Goal: Information Seeking & Learning: Learn about a topic

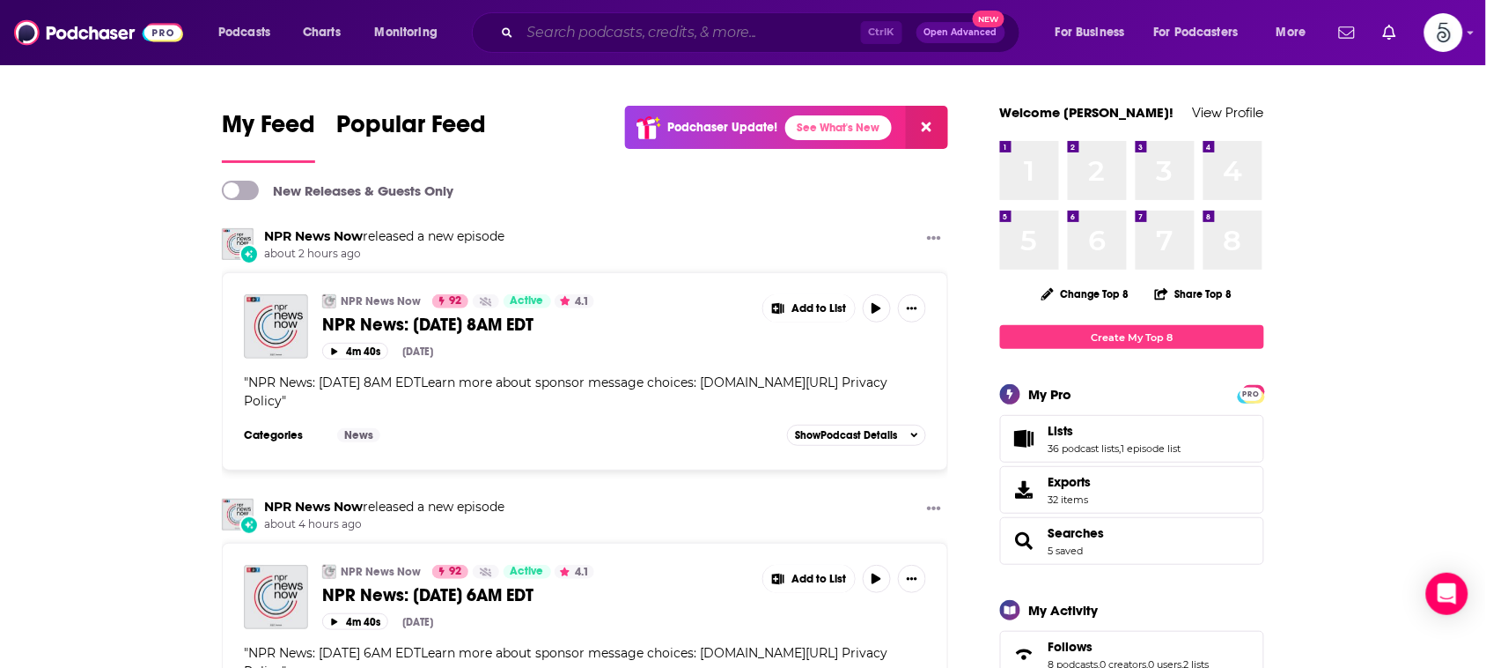
click at [825, 36] on input "Search podcasts, credits, & more..." at bounding box center [690, 32] width 341 height 28
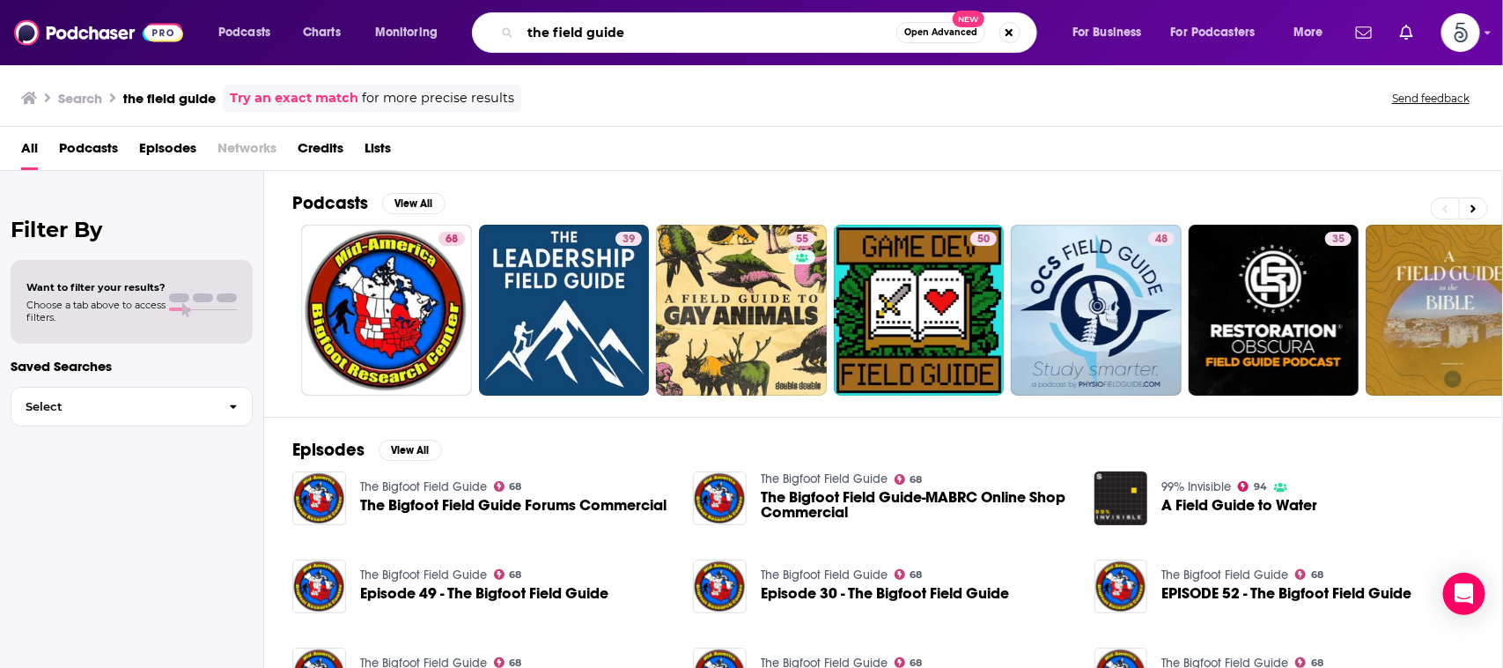
drag, startPoint x: 643, startPoint y: 37, endPoint x: 429, endPoint y: 15, distance: 215.1
click at [429, 15] on div "Podcasts Charts Monitoring the field guide Open Advanced New For Business For P…" at bounding box center [773, 32] width 1134 height 41
type input "Bix + Life done"
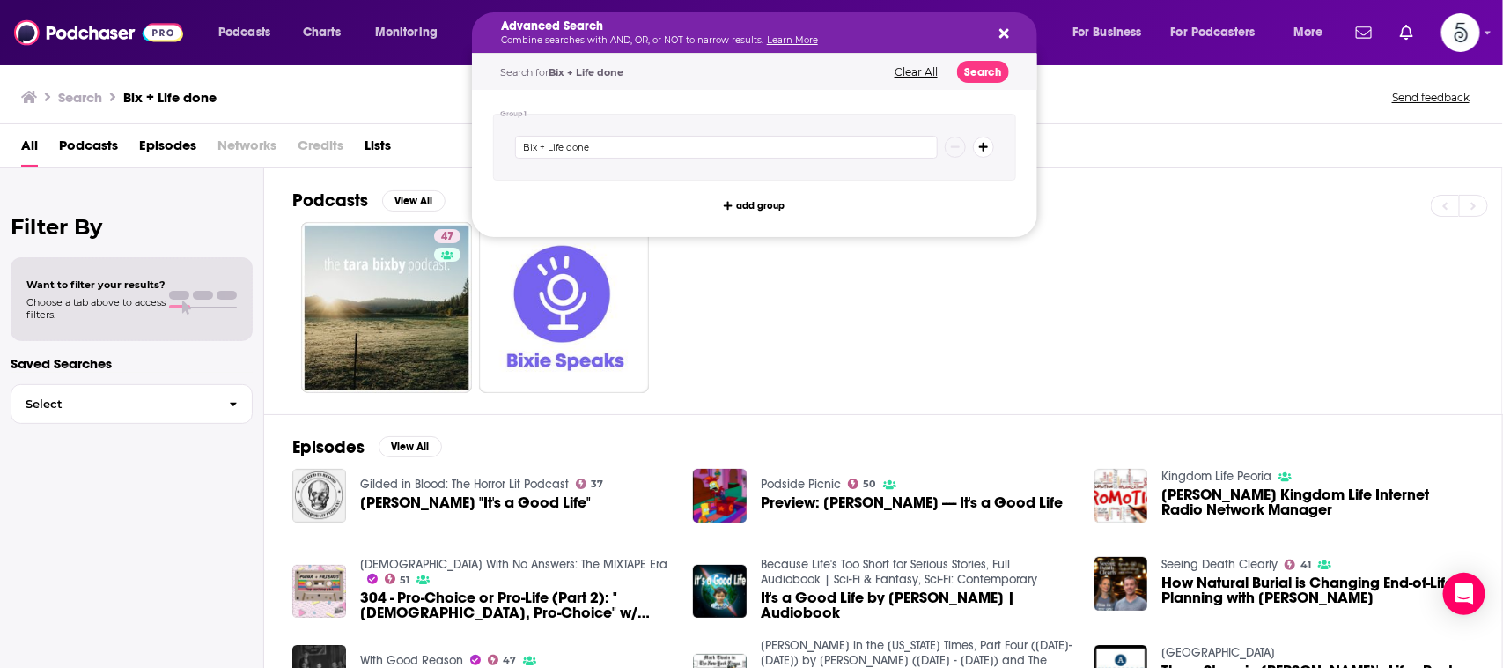
click at [623, 53] on div "Advanced Search Combine searches with AND, OR, or NOT to narrow results. Learn …" at bounding box center [771, 32] width 565 height 41
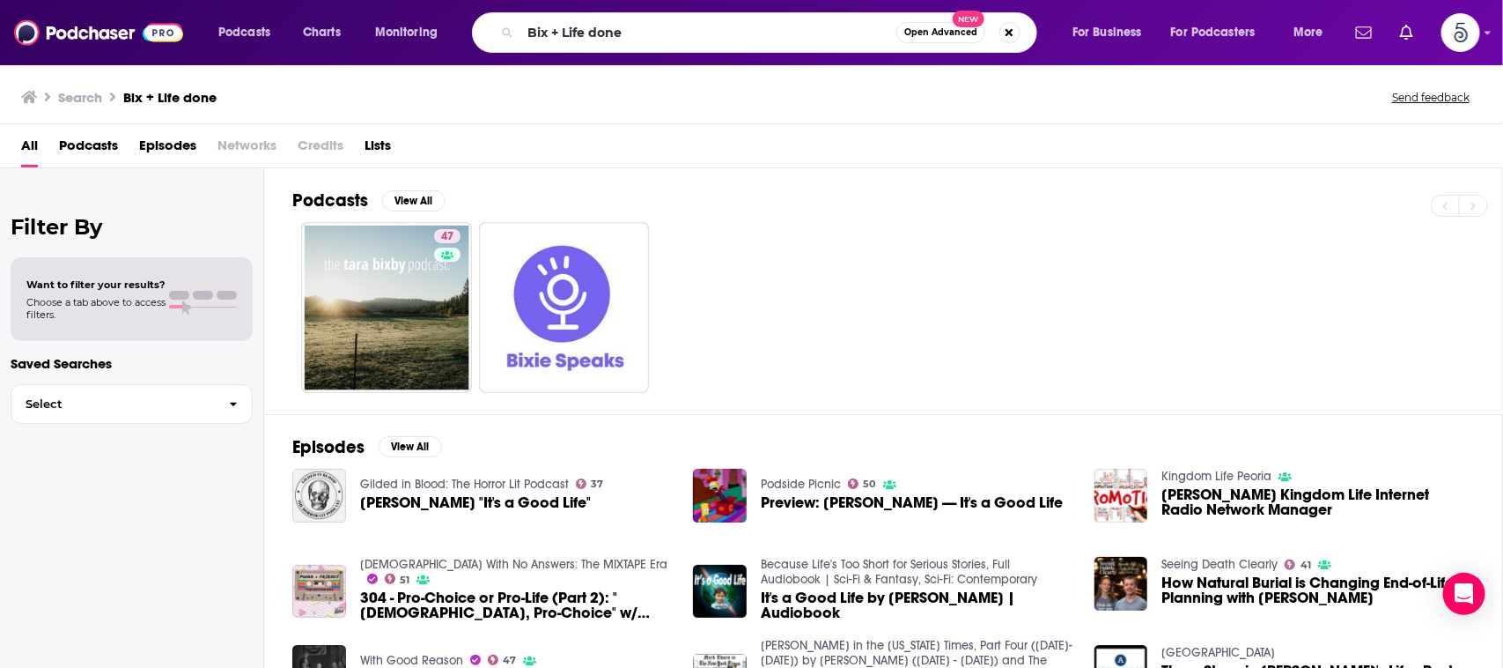
click at [1120, 243] on div "47" at bounding box center [897, 307] width 1210 height 171
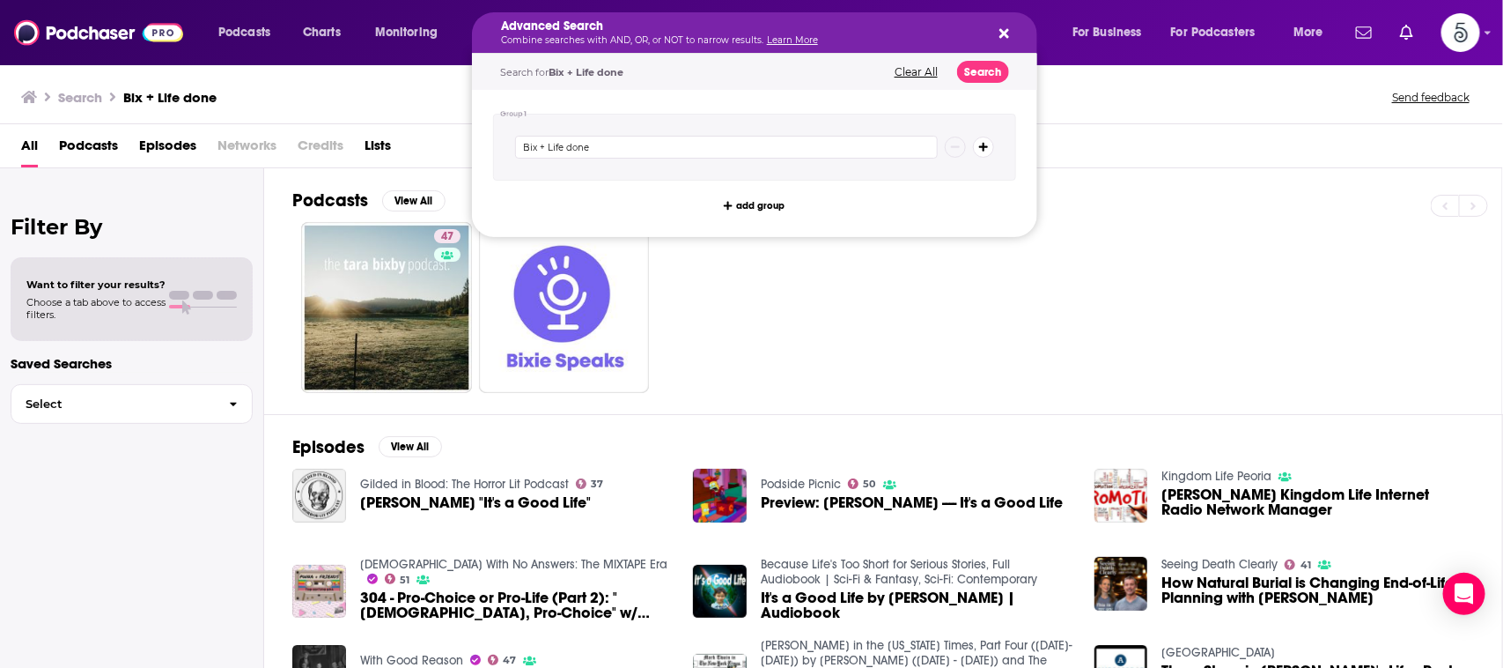
click at [549, 33] on div "Advanced Search Combine searches with AND, OR, or NOT to narrow results. Learn …" at bounding box center [740, 32] width 479 height 25
click at [999, 38] on icon "Search podcasts, credits, & more..." at bounding box center [1004, 33] width 10 height 14
click at [1000, 26] on icon "Search podcasts, credits, & more..." at bounding box center [1004, 33] width 10 height 14
drag, startPoint x: 635, startPoint y: 36, endPoint x: 542, endPoint y: 35, distance: 92.5
click at [905, 80] on div "Search for Bix + Life done Clear All Search" at bounding box center [754, 72] width 565 height 36
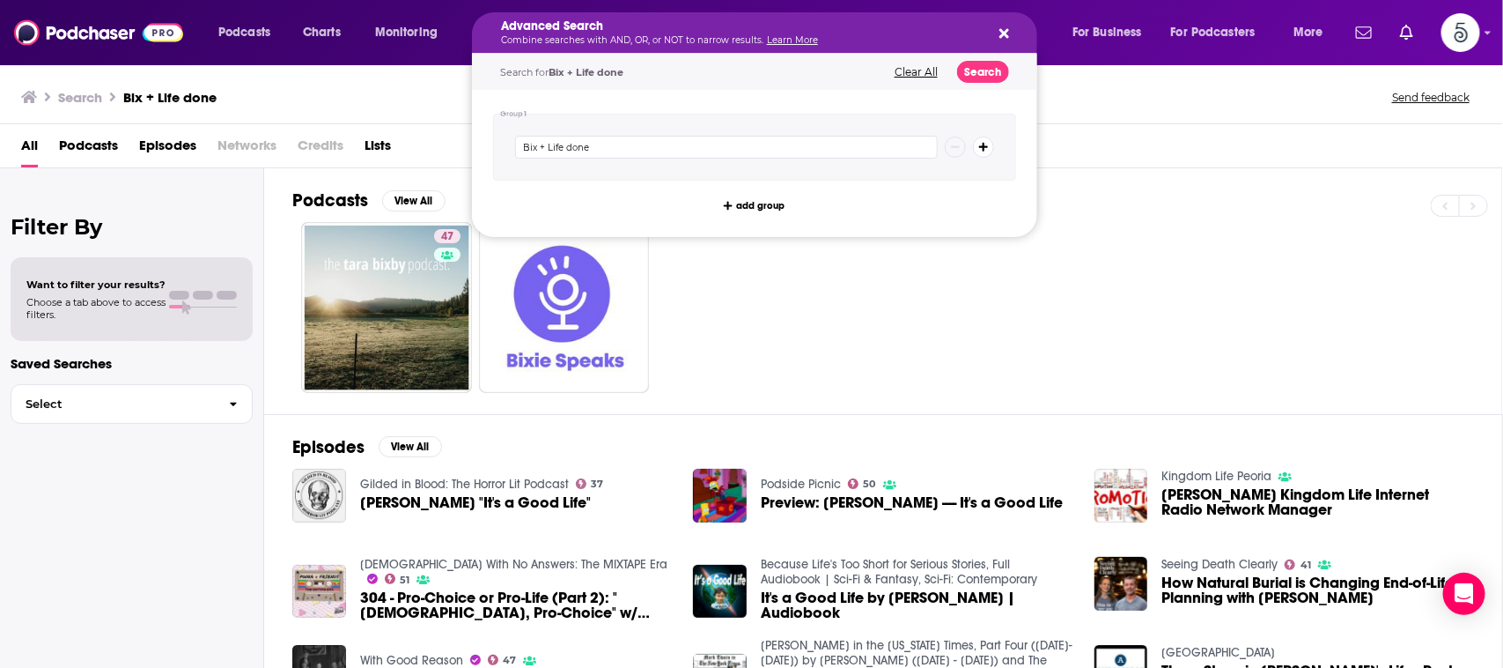
click at [909, 70] on button "Clear All" at bounding box center [916, 72] width 54 height 12
click at [1005, 31] on icon "Search podcasts, credits, & more..." at bounding box center [1004, 34] width 10 height 10
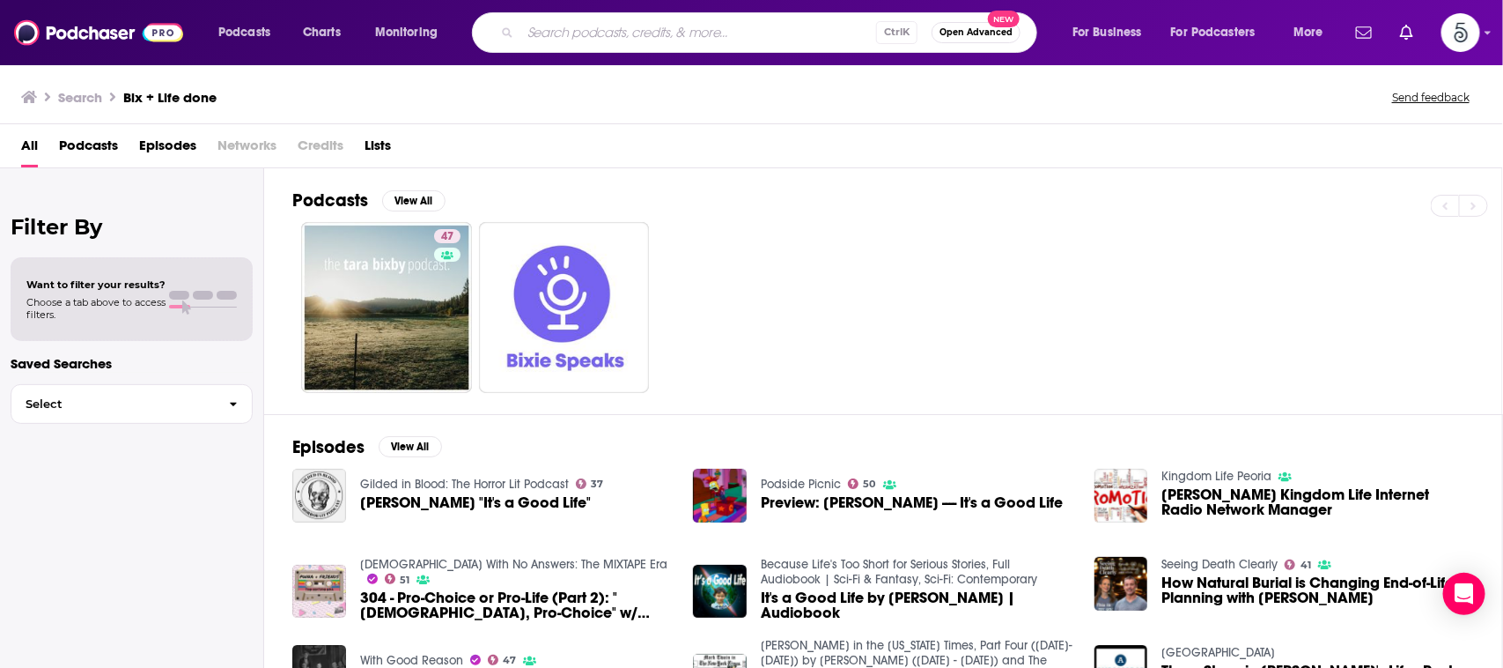
click at [808, 32] on input "Search podcasts, credits, & more..." at bounding box center [698, 32] width 356 height 28
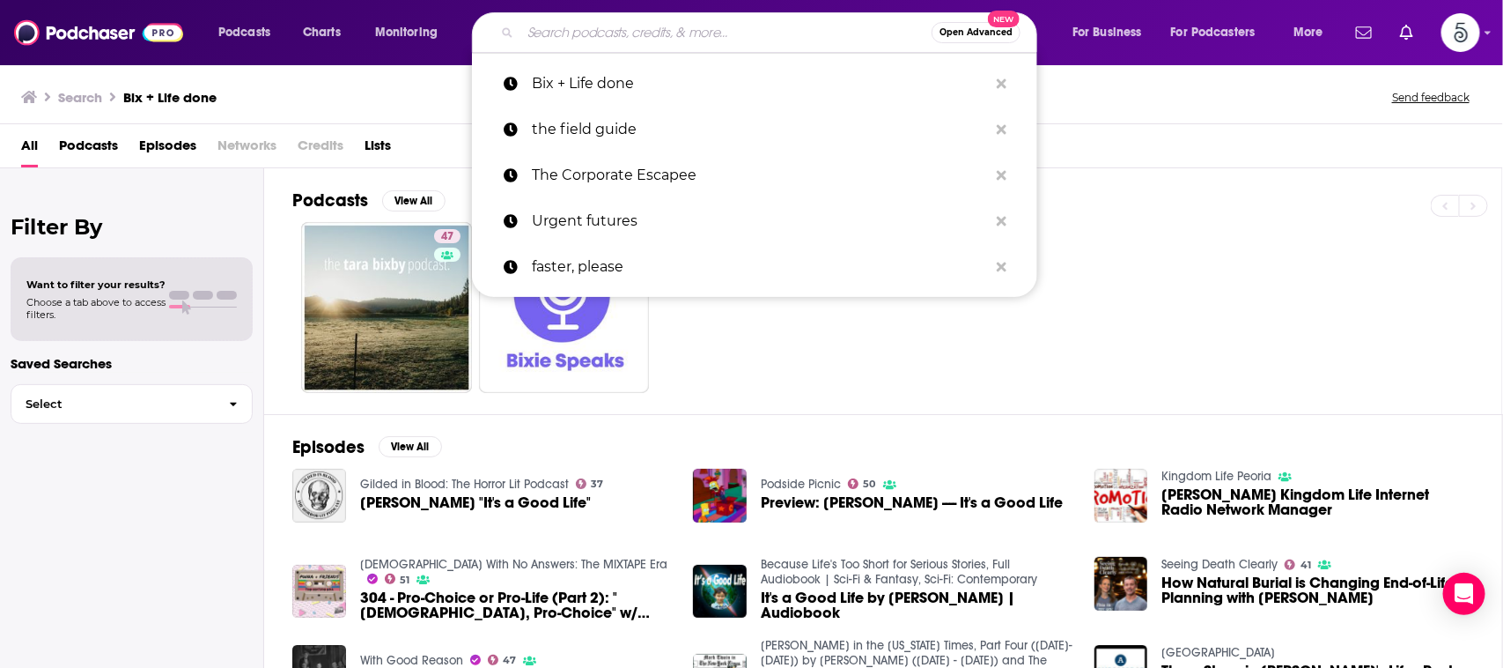
type input "V"
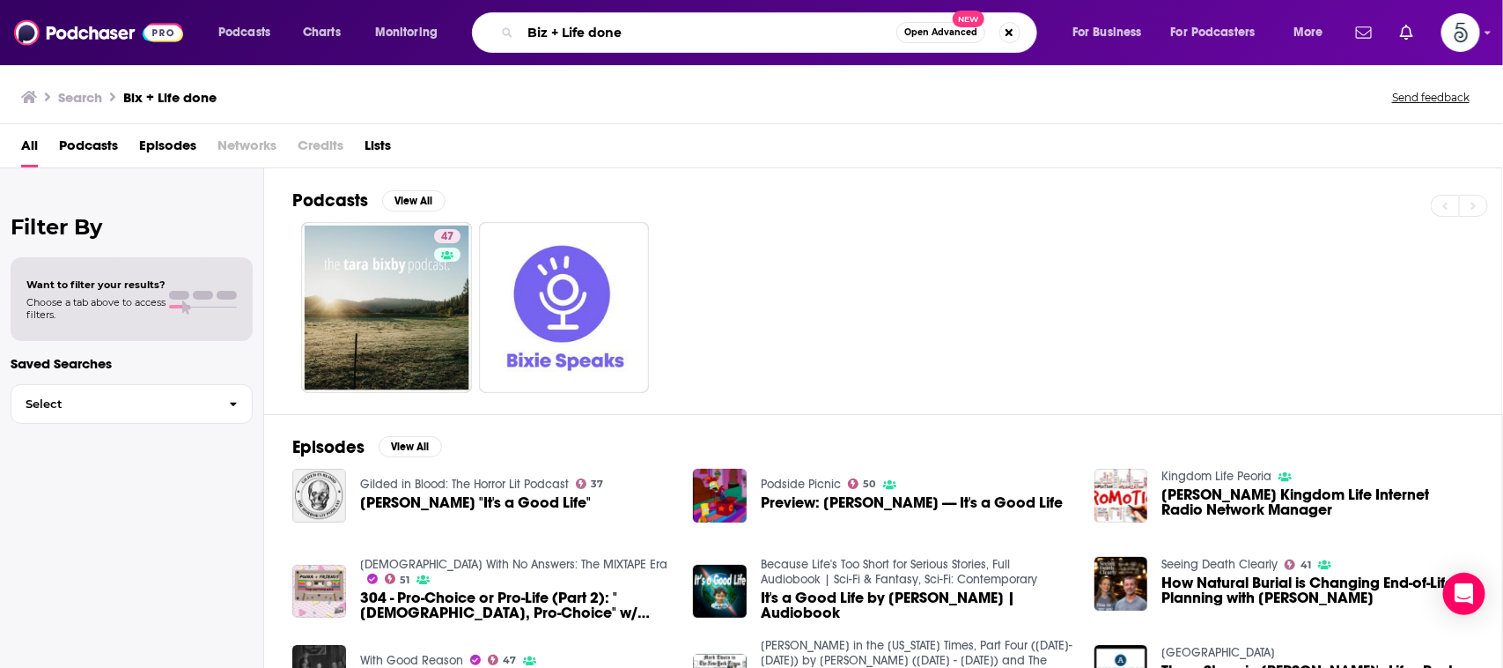
type input "Biz + Life done"
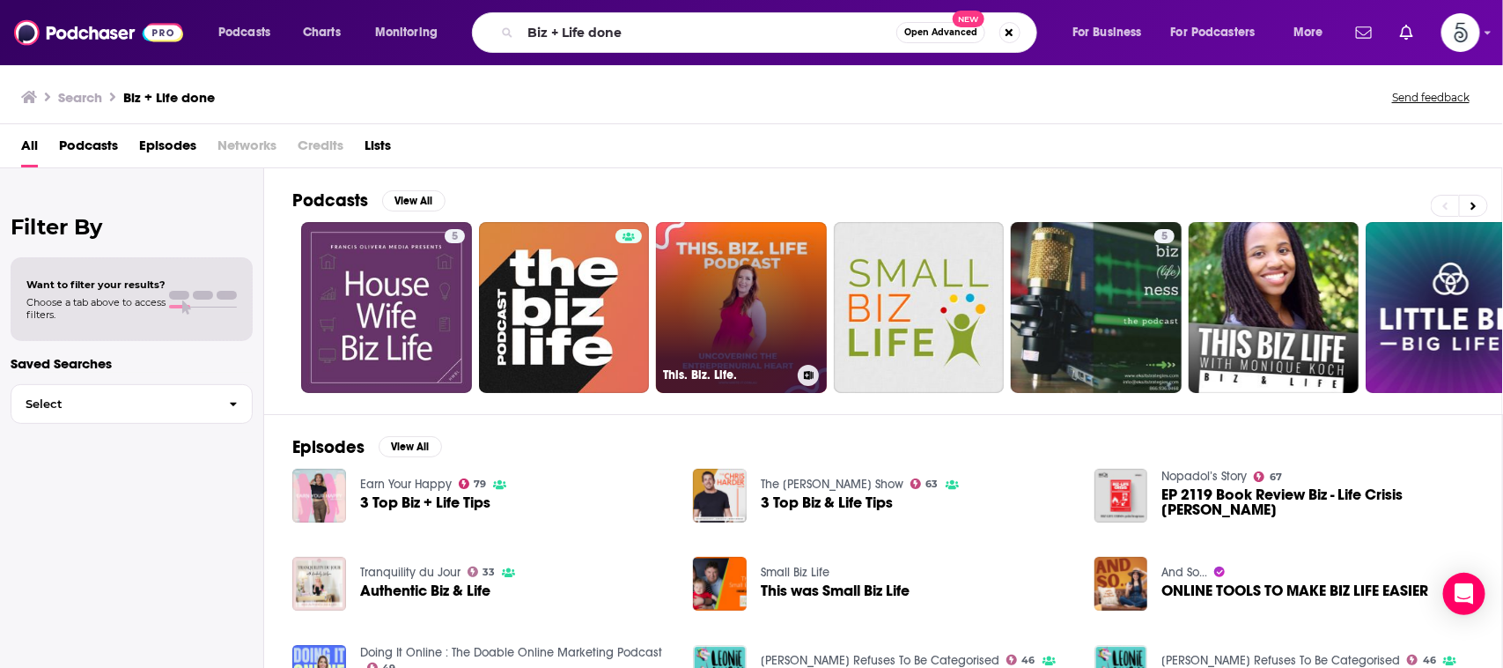
click at [747, 308] on link "This. Biz. Life." at bounding box center [741, 307] width 171 height 171
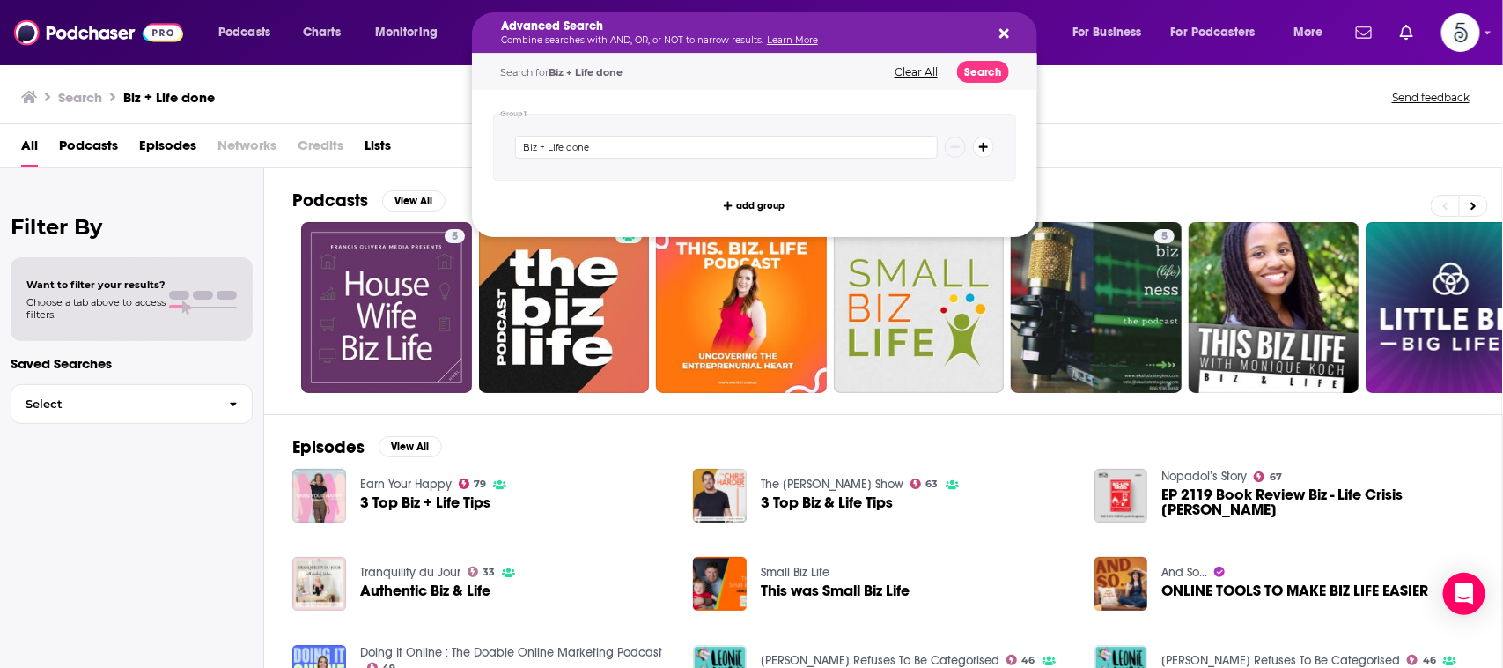
drag, startPoint x: 621, startPoint y: 29, endPoint x: 517, endPoint y: 31, distance: 103.9
click at [910, 68] on button "Clear All" at bounding box center [916, 72] width 54 height 12
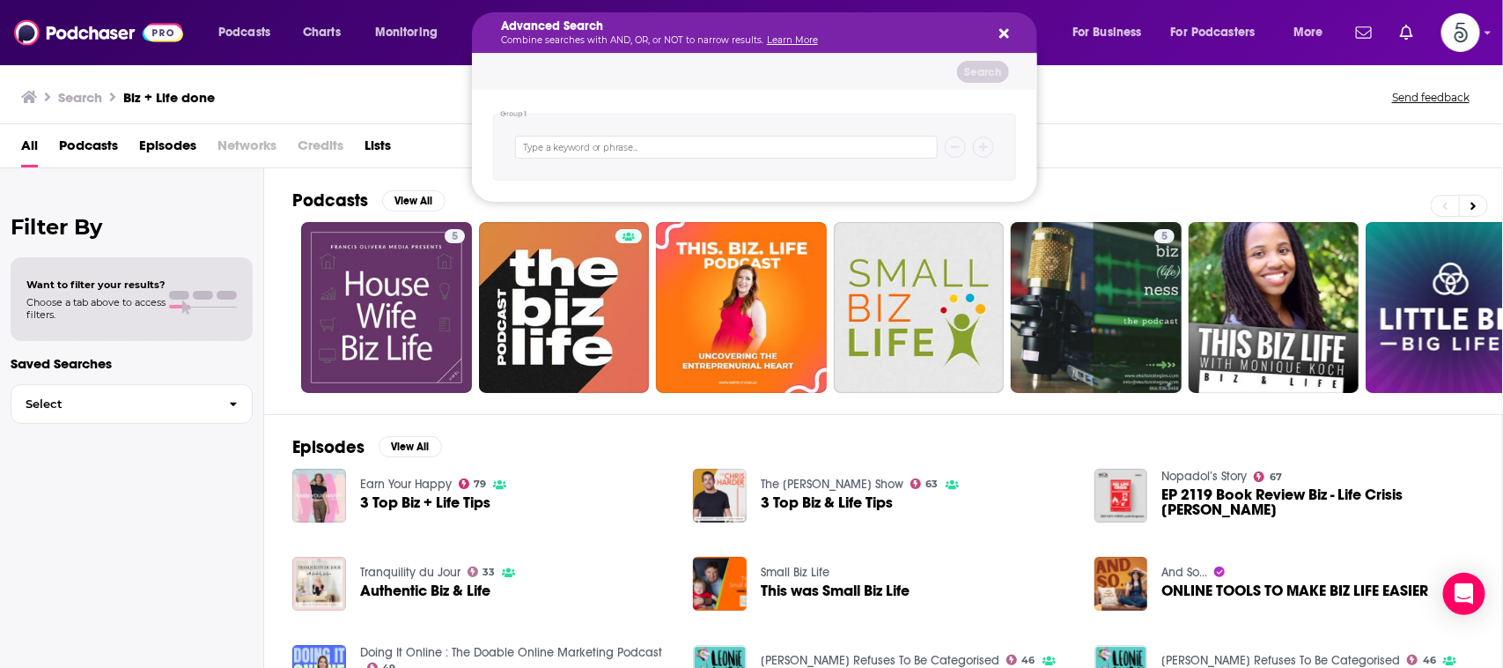
click at [1004, 32] on icon "Search podcasts, credits, & more..." at bounding box center [1004, 34] width 10 height 10
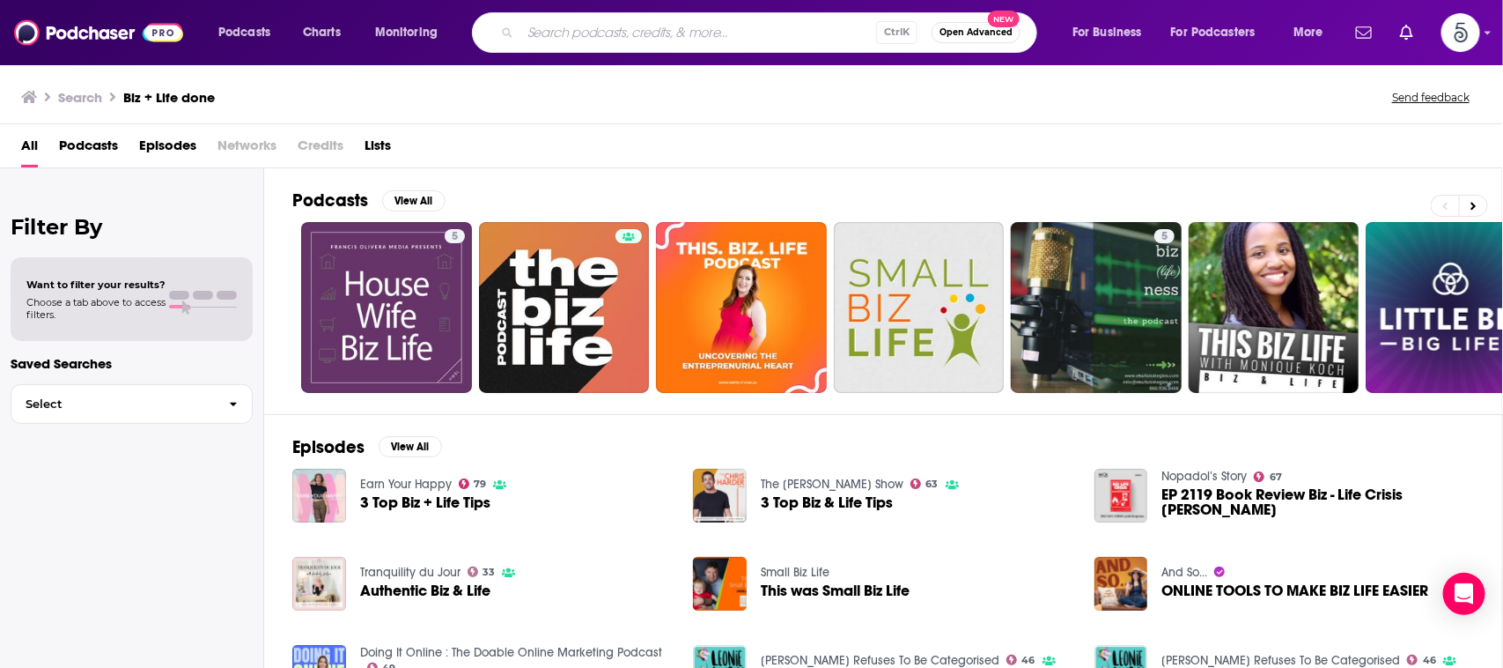
click at [859, 28] on input "Search podcasts, credits, & more..." at bounding box center [698, 32] width 356 height 28
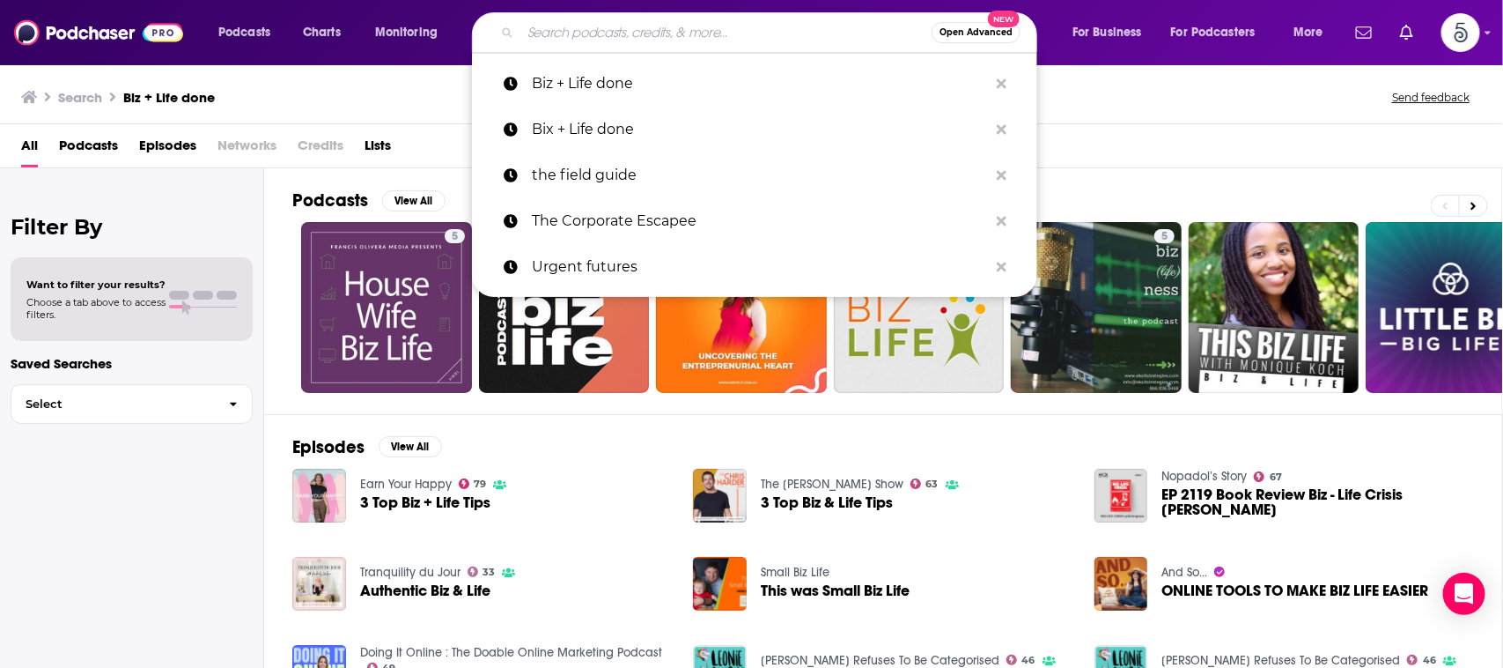
click at [859, 27] on input "Search podcasts, credits, & more..." at bounding box center [725, 32] width 411 height 28
type input "t"
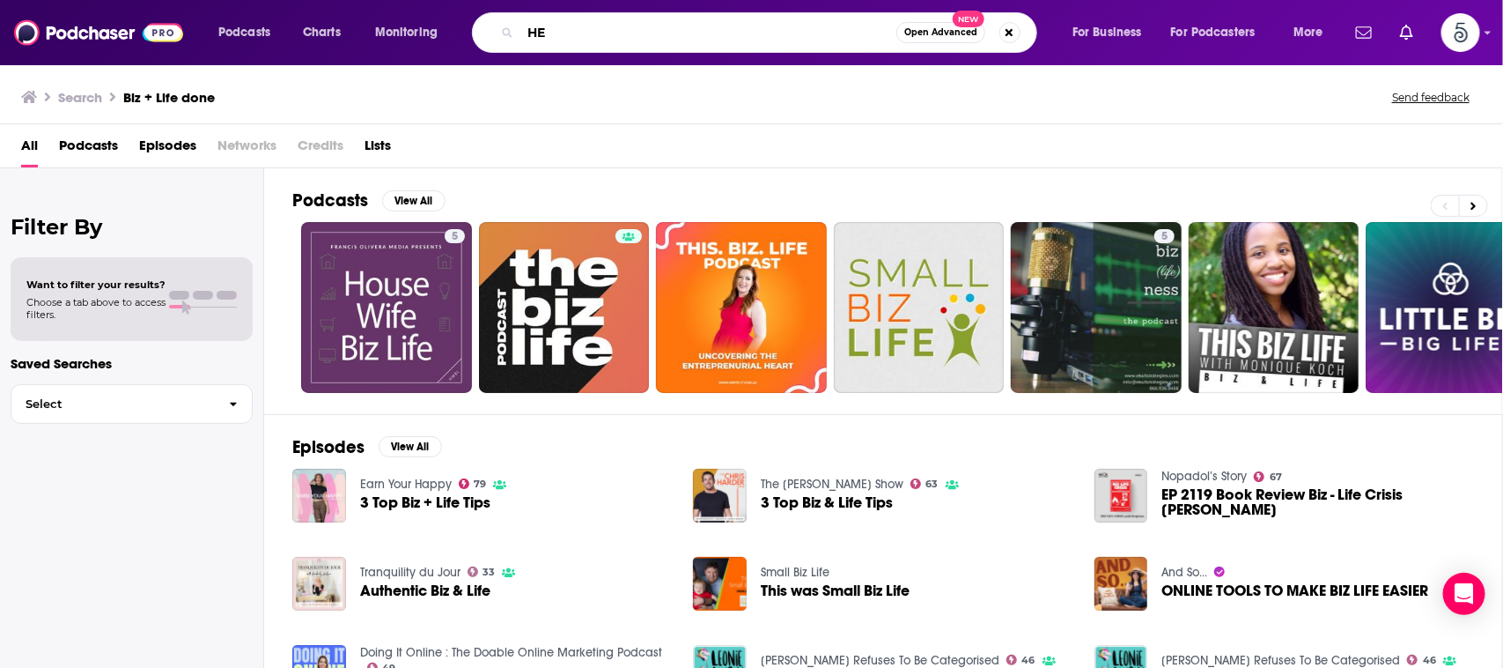
type input "H"
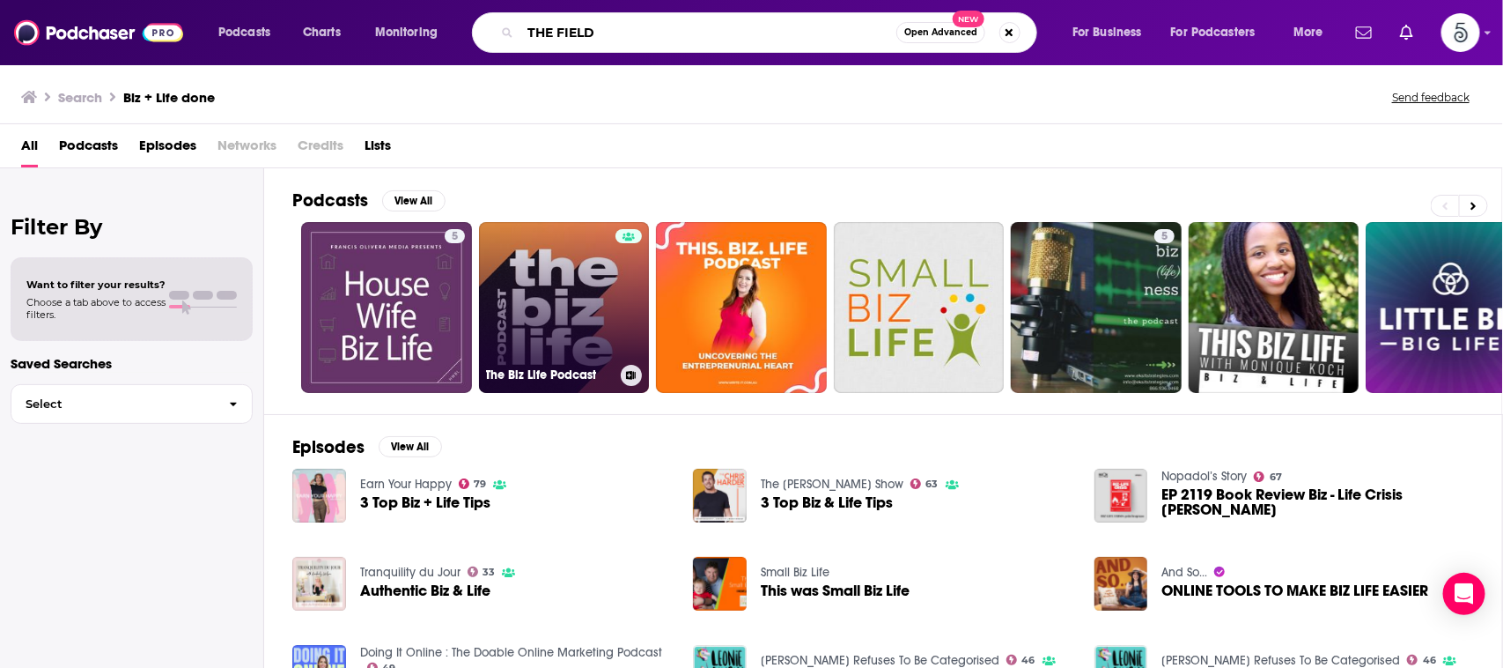
type input "THE FIELD"
click at [552, 280] on link "The Biz Life Podcast" at bounding box center [564, 307] width 171 height 171
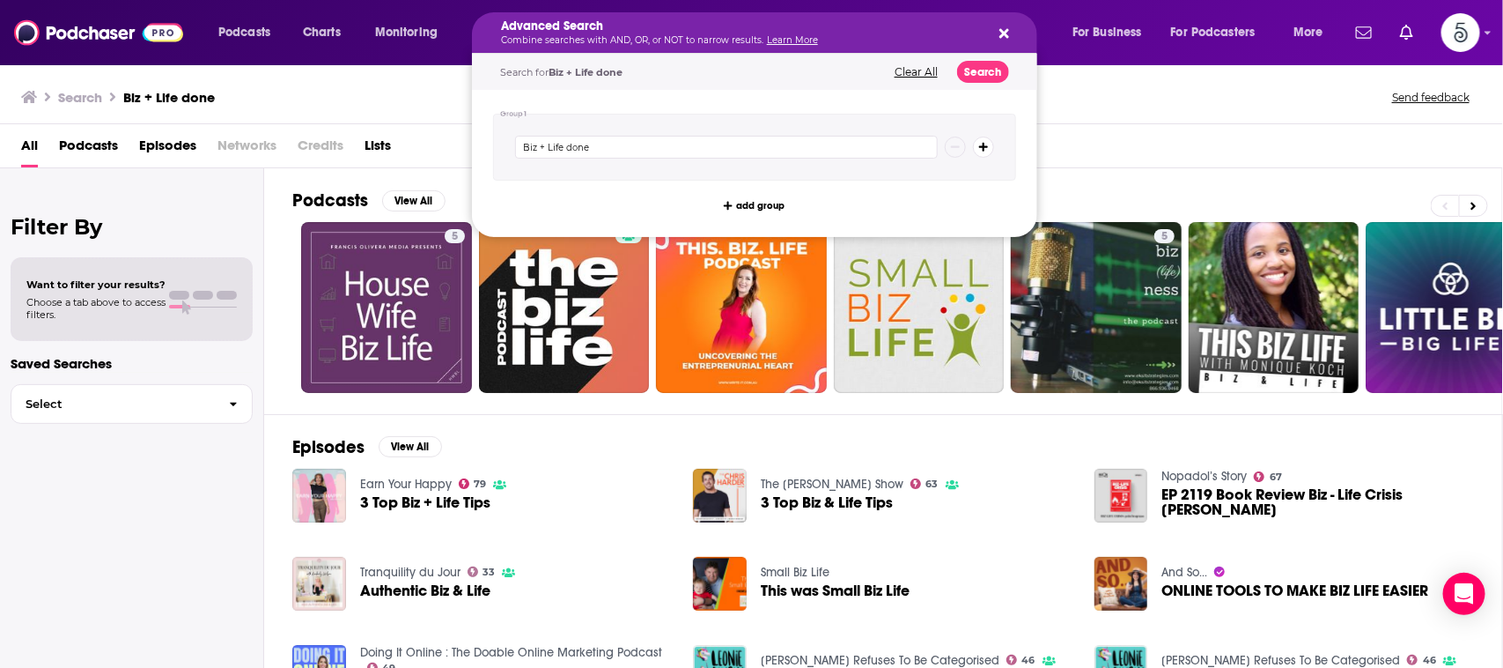
drag, startPoint x: 634, startPoint y: 32, endPoint x: 535, endPoint y: 32, distance: 98.6
click at [910, 73] on button "Clear All" at bounding box center [916, 72] width 54 height 12
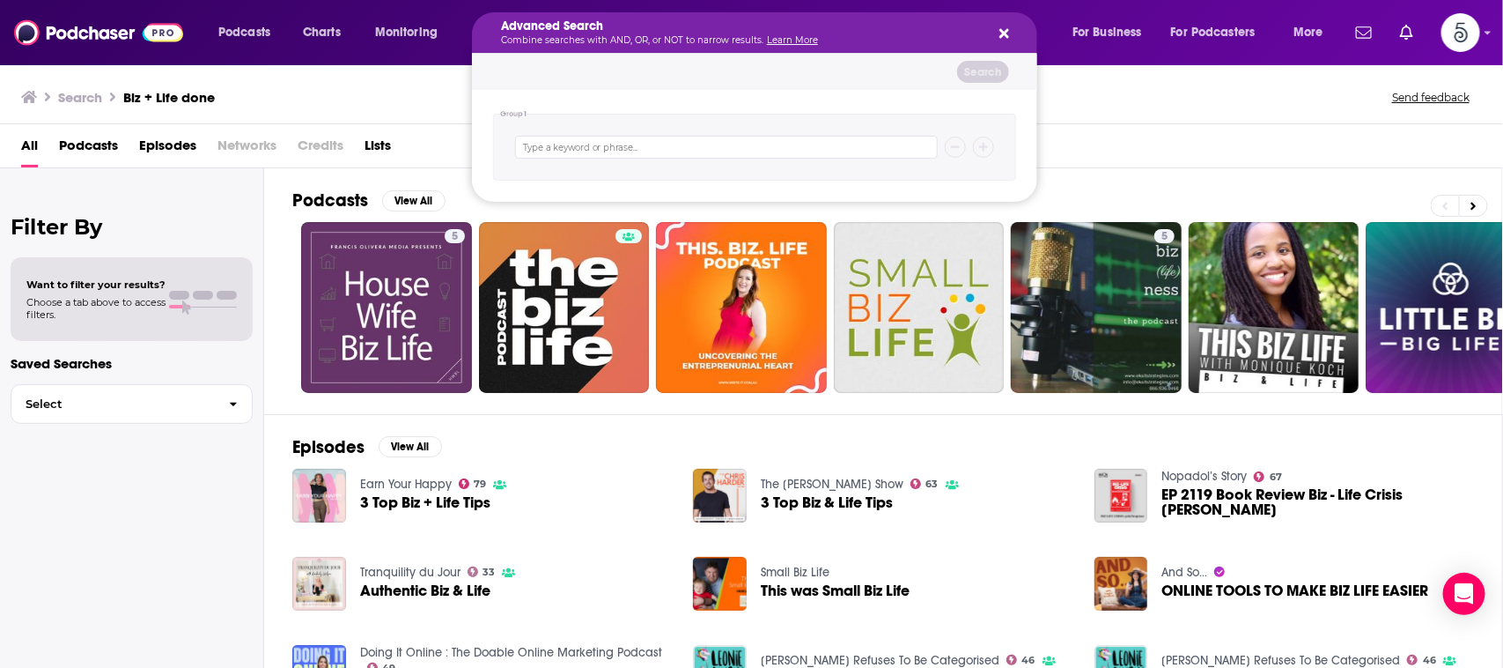
click at [1004, 33] on icon "Search podcasts, credits, & more..." at bounding box center [1004, 34] width 10 height 10
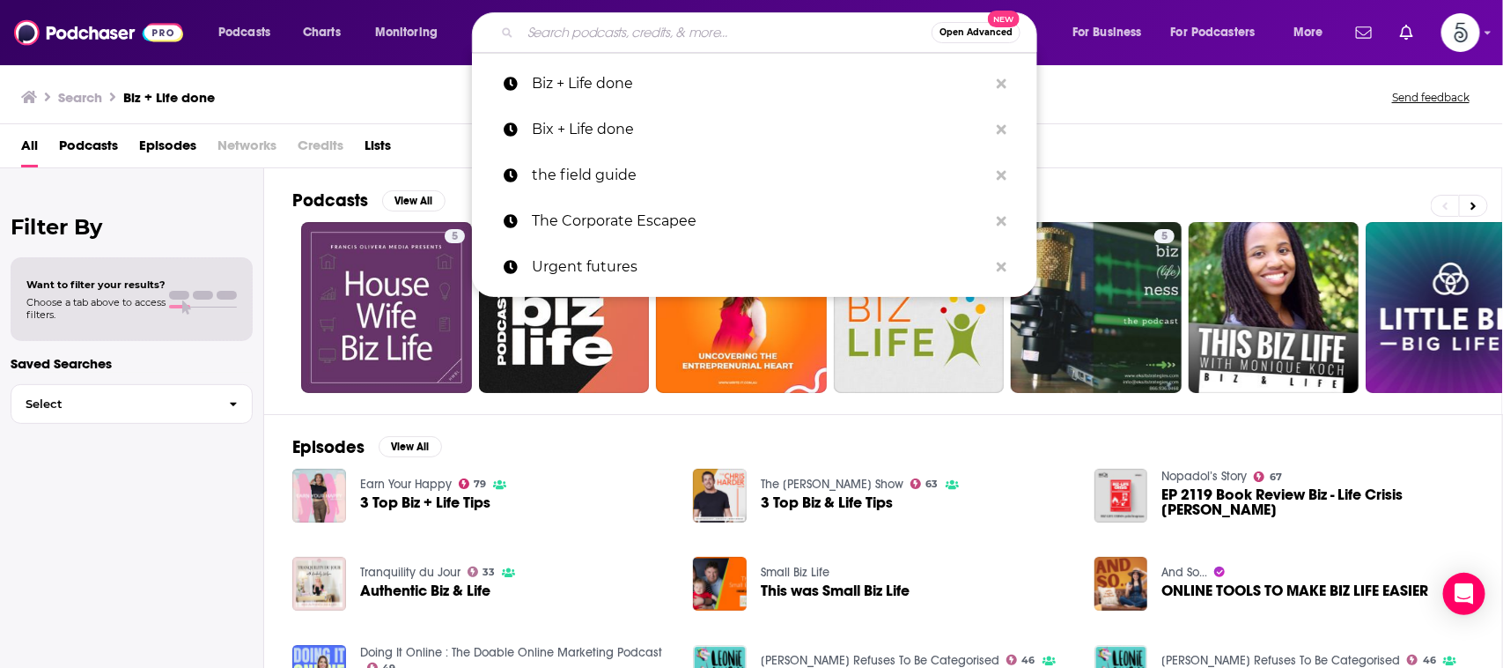
click at [808, 24] on input "Search podcasts, credits, & more..." at bounding box center [725, 32] width 411 height 28
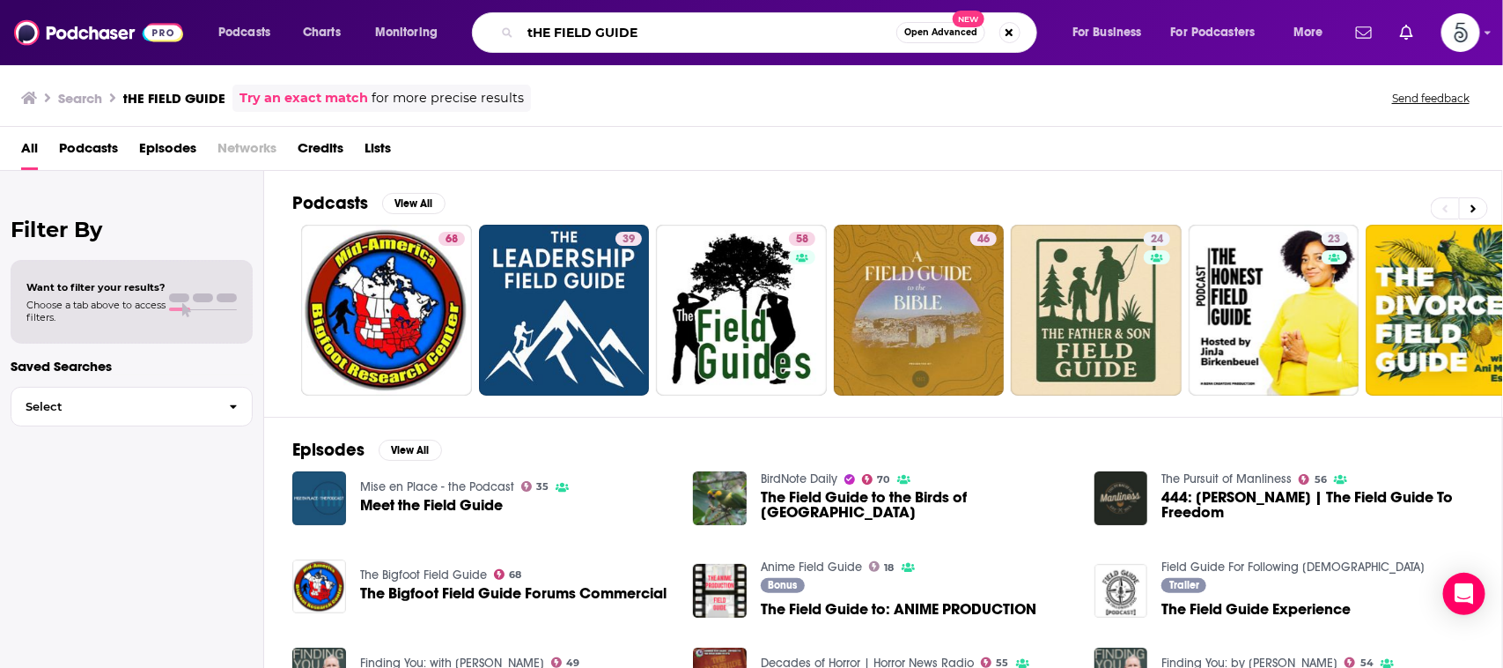
drag, startPoint x: 763, startPoint y: 22, endPoint x: 495, endPoint y: 31, distance: 268.7
click at [495, 31] on div "tHE FIELD GUIDE Open Advanced New" at bounding box center [754, 32] width 565 height 41
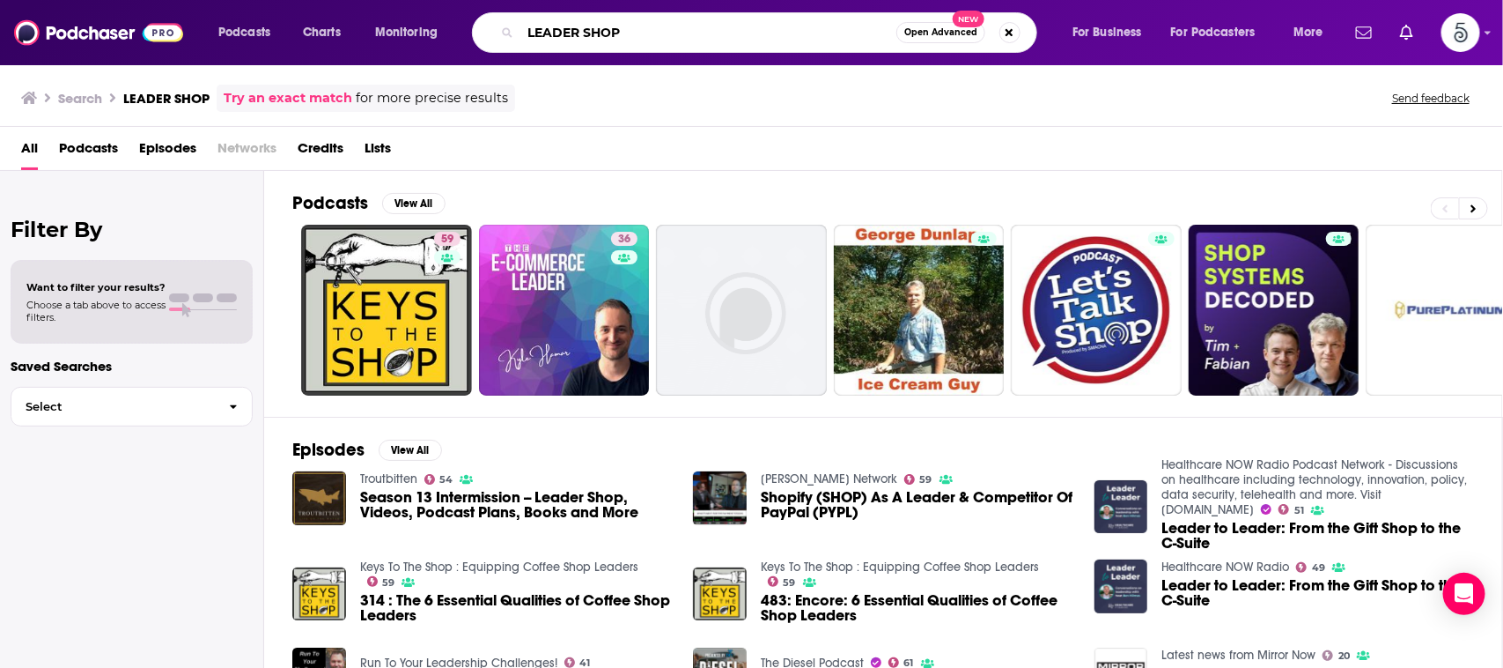
drag, startPoint x: 777, startPoint y: 33, endPoint x: 465, endPoint y: 19, distance: 312.1
click at [465, 19] on div "Podcasts Charts Monitoring LEADER SHOP Open Advanced New For Business For Podca…" at bounding box center [773, 32] width 1134 height 41
type input "the balancing act"
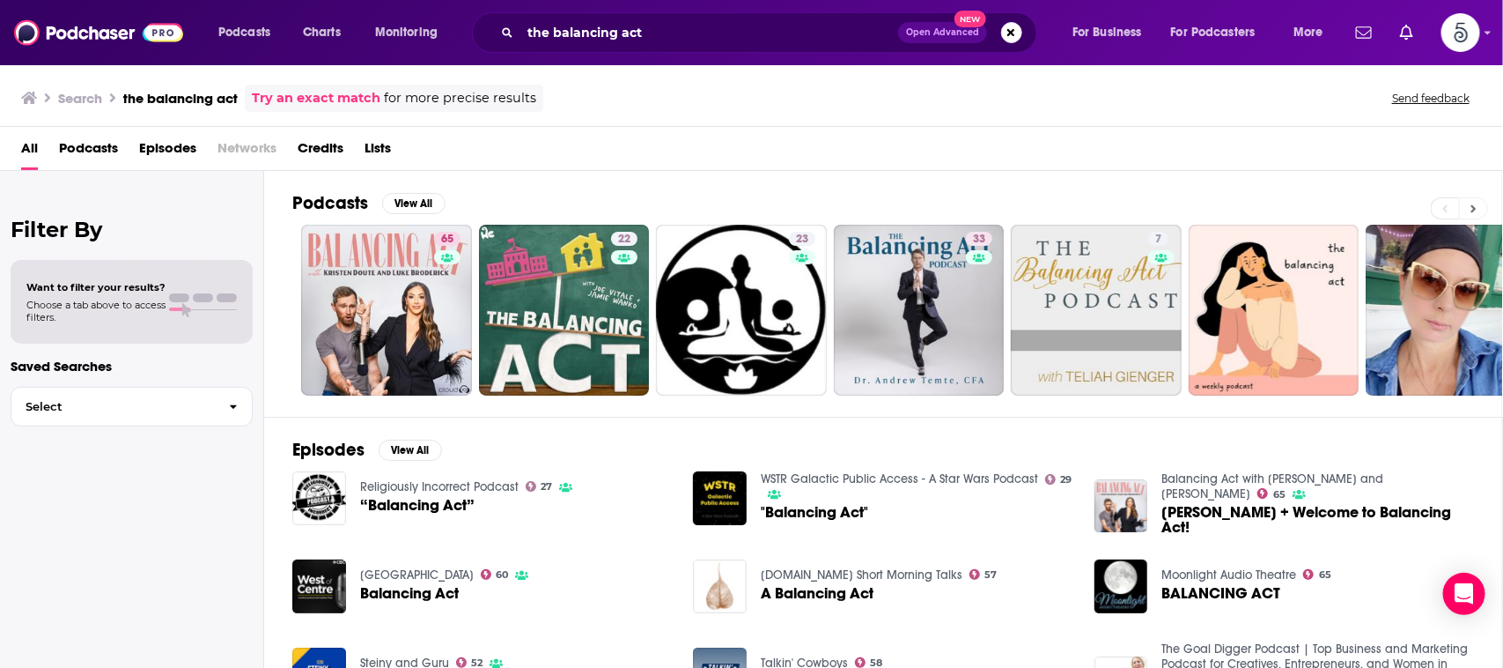
click at [1475, 208] on icon at bounding box center [1473, 208] width 5 height 8
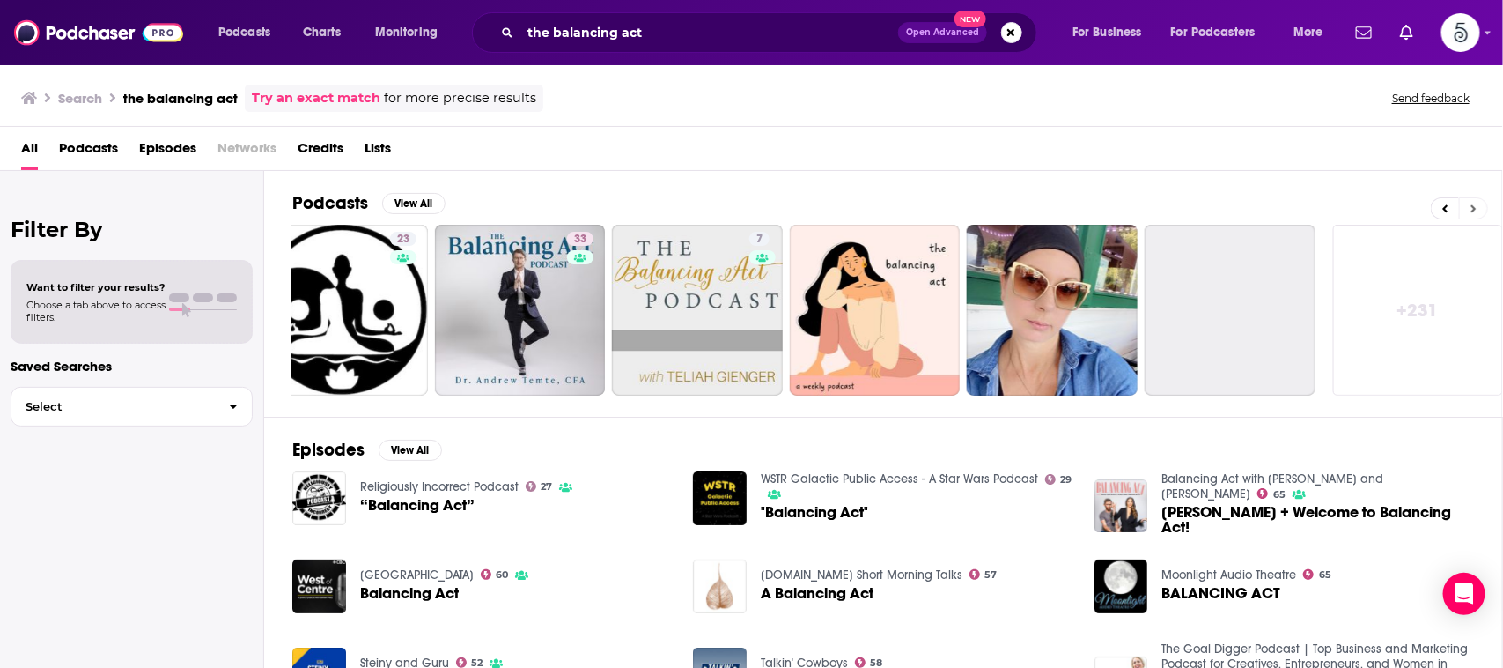
scroll to position [0, 407]
